Goal: Task Accomplishment & Management: Use online tool/utility

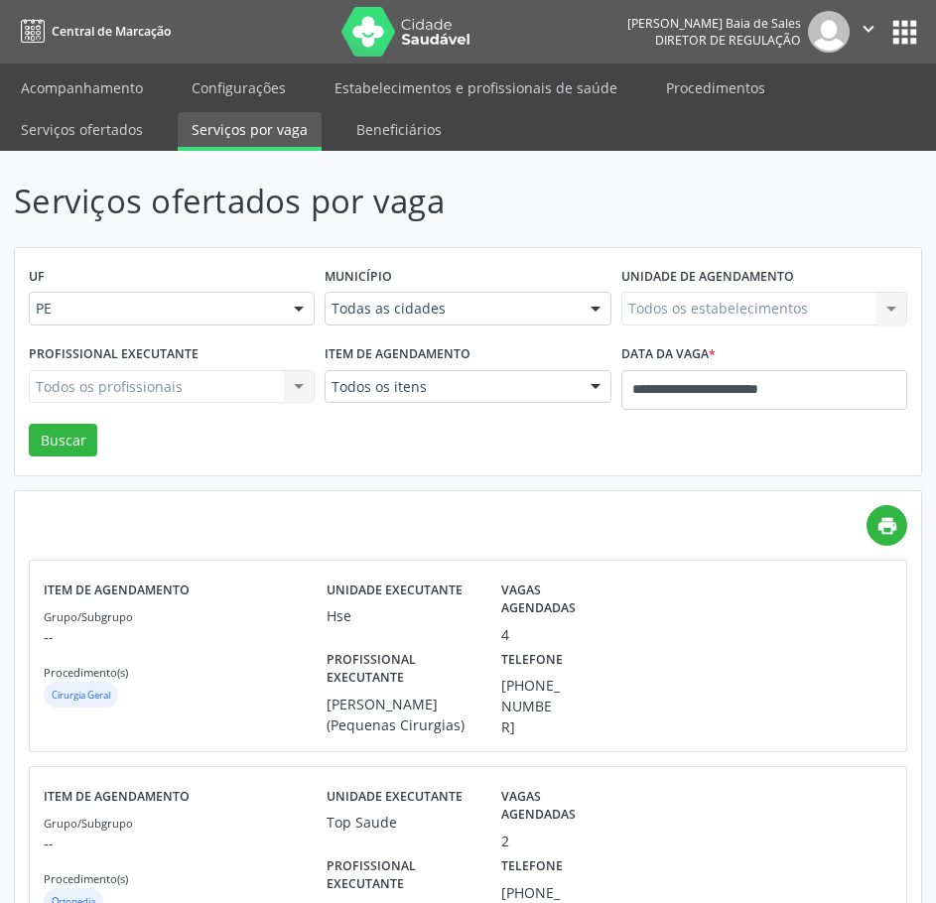
click at [269, 133] on link "Serviços por vaga" at bounding box center [250, 131] width 144 height 39
click at [656, 387] on input "**********" at bounding box center [764, 390] width 286 height 40
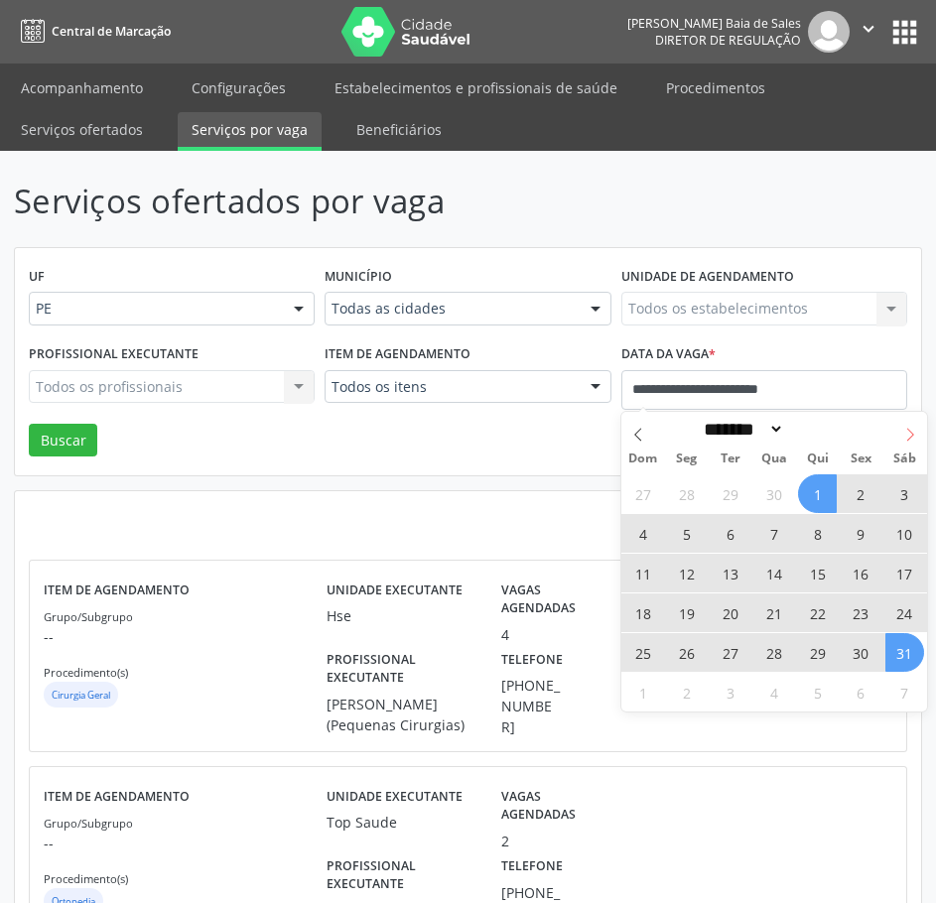
click at [908, 436] on icon at bounding box center [910, 435] width 14 height 14
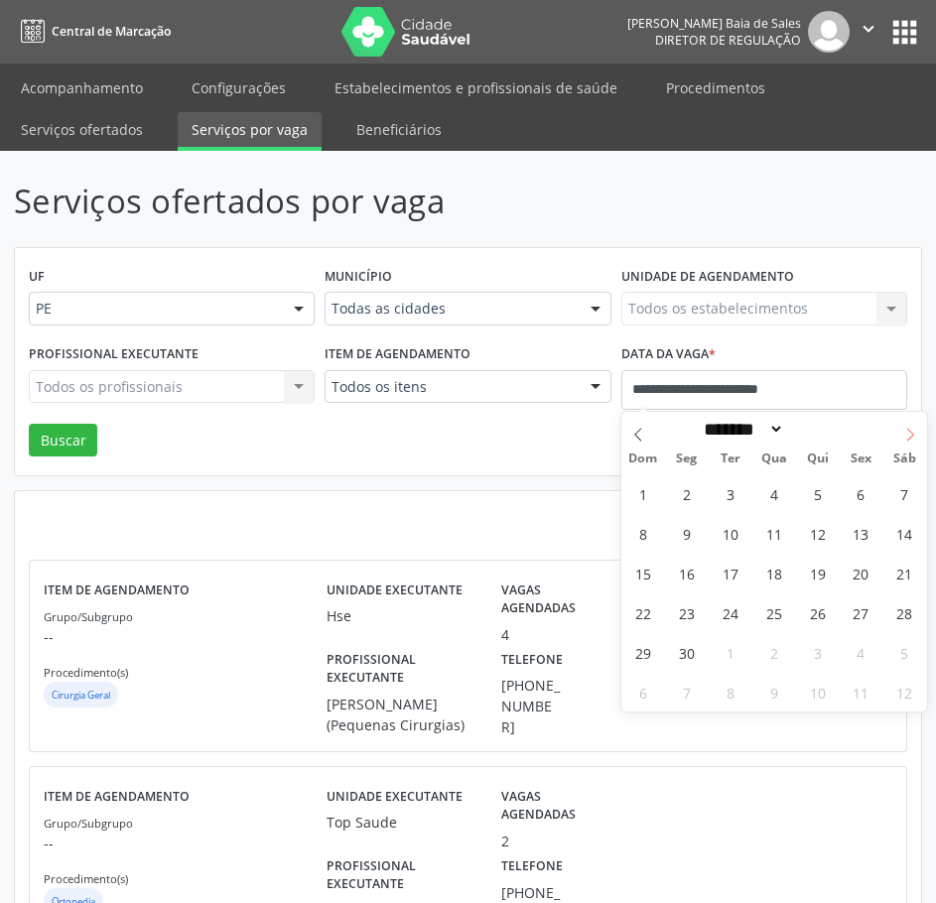
click at [908, 435] on icon at bounding box center [910, 435] width 14 height 14
select select "*"
click at [731, 505] on span "1" at bounding box center [730, 493] width 39 height 39
type input "**********"
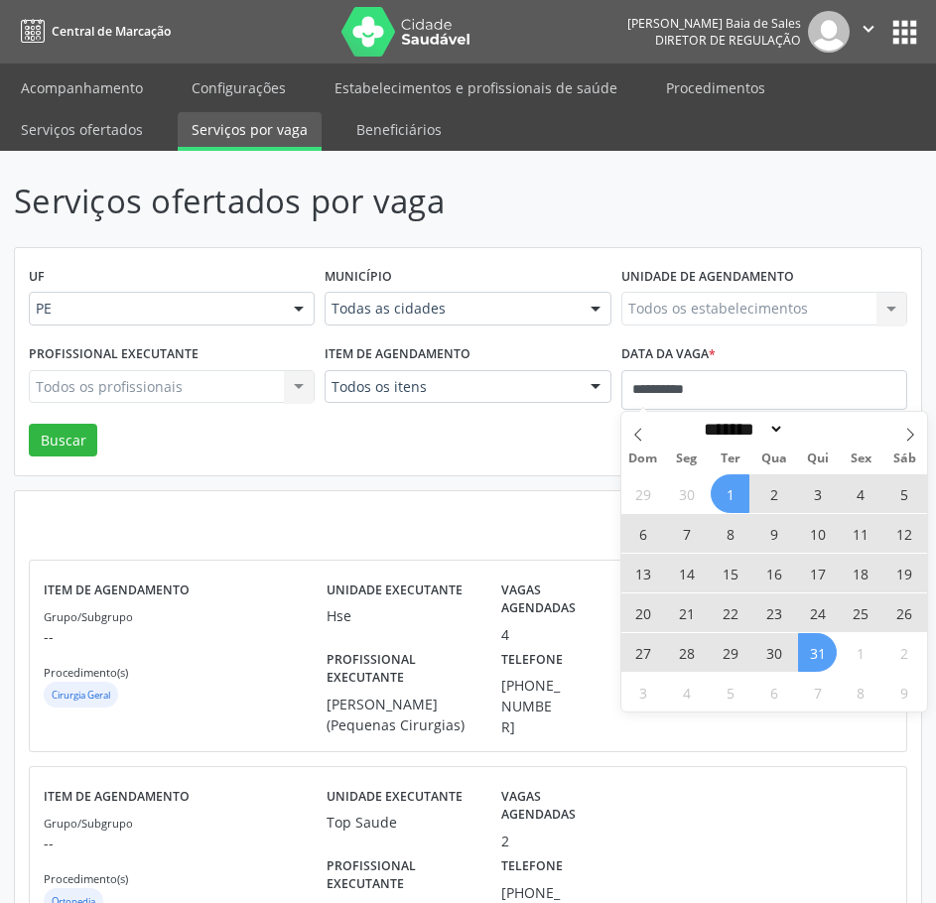
click at [826, 661] on span "31" at bounding box center [817, 652] width 39 height 39
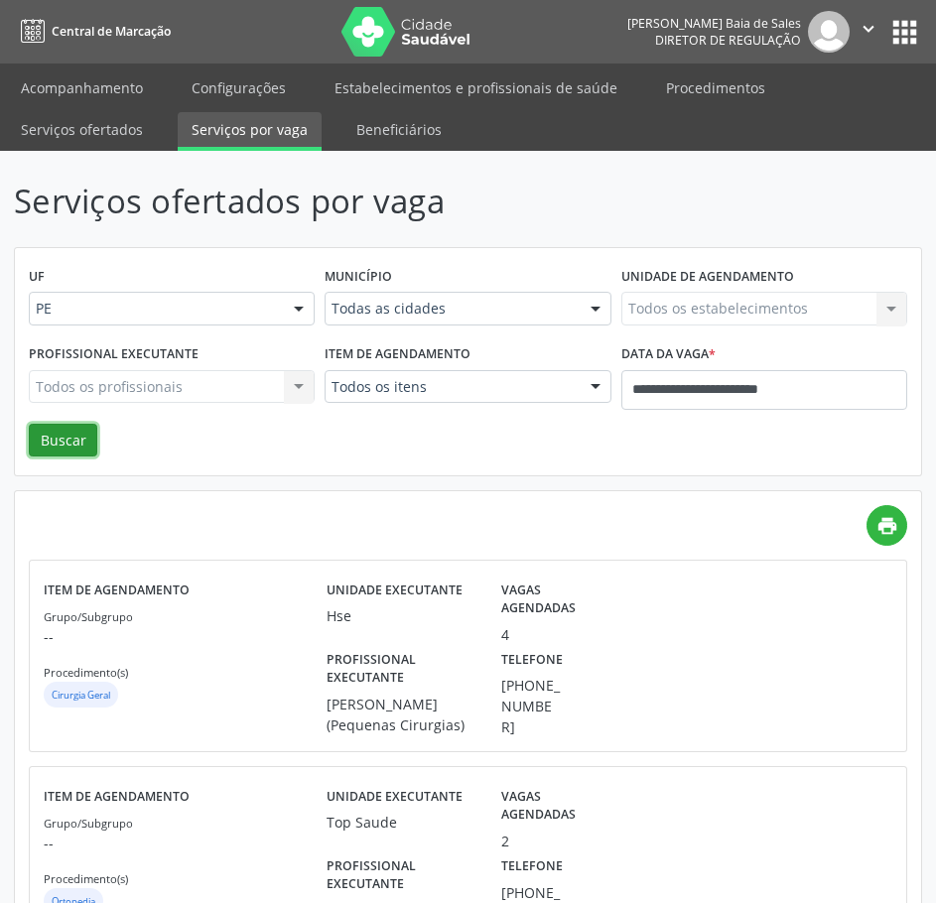
click at [69, 449] on button "Buscar" at bounding box center [63, 441] width 68 height 34
click at [865, 519] on div "print" at bounding box center [468, 525] width 878 height 41
click at [874, 525] on link "print" at bounding box center [886, 525] width 41 height 41
